Goal: Find specific page/section: Find specific page/section

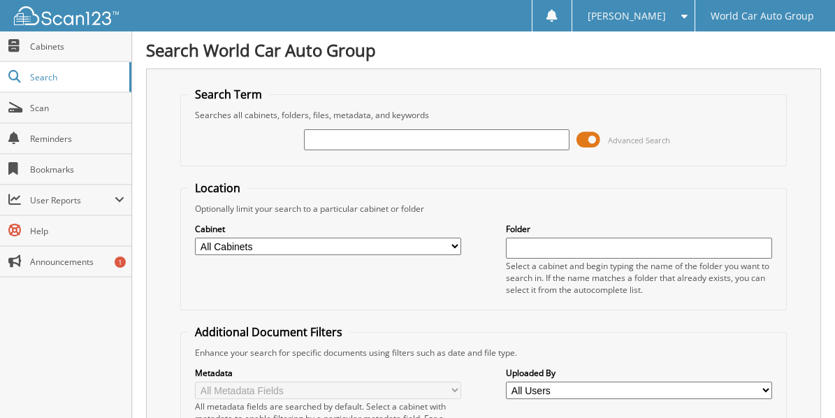
click at [325, 132] on input "text" at bounding box center [436, 139] width 265 height 21
type input "811818"
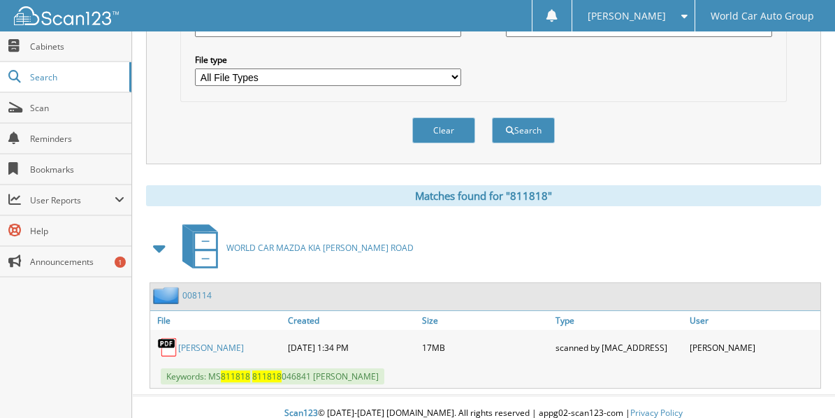
scroll to position [452, 0]
click at [204, 341] on link "[PERSON_NAME]" at bounding box center [211, 347] width 66 height 12
